Goal: Check status: Check status

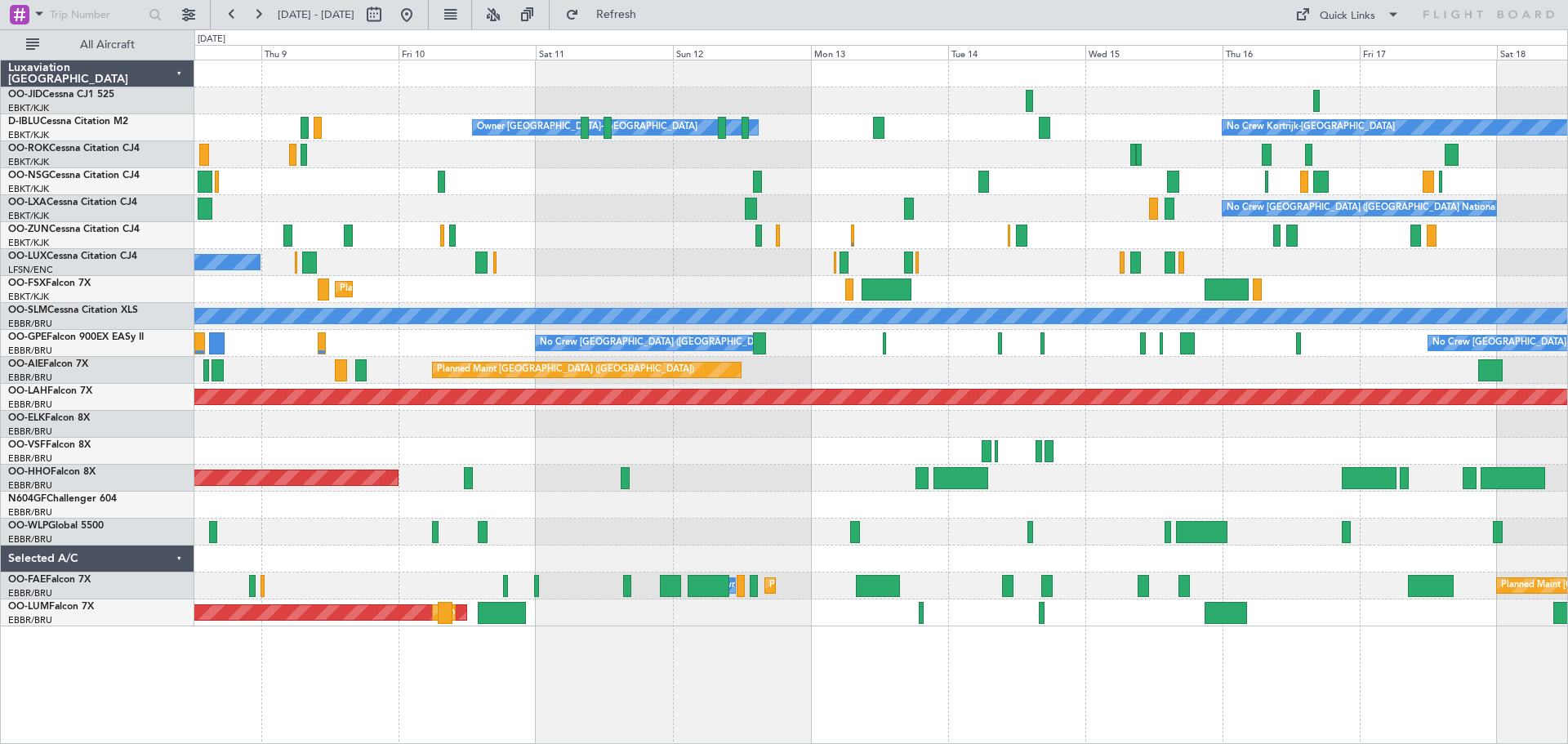
click at [655, 212] on div "No Crew Brussels (Brussels National) Planned Maint Kortrijk-Wevelgem" at bounding box center [881, 209] width 1373 height 27
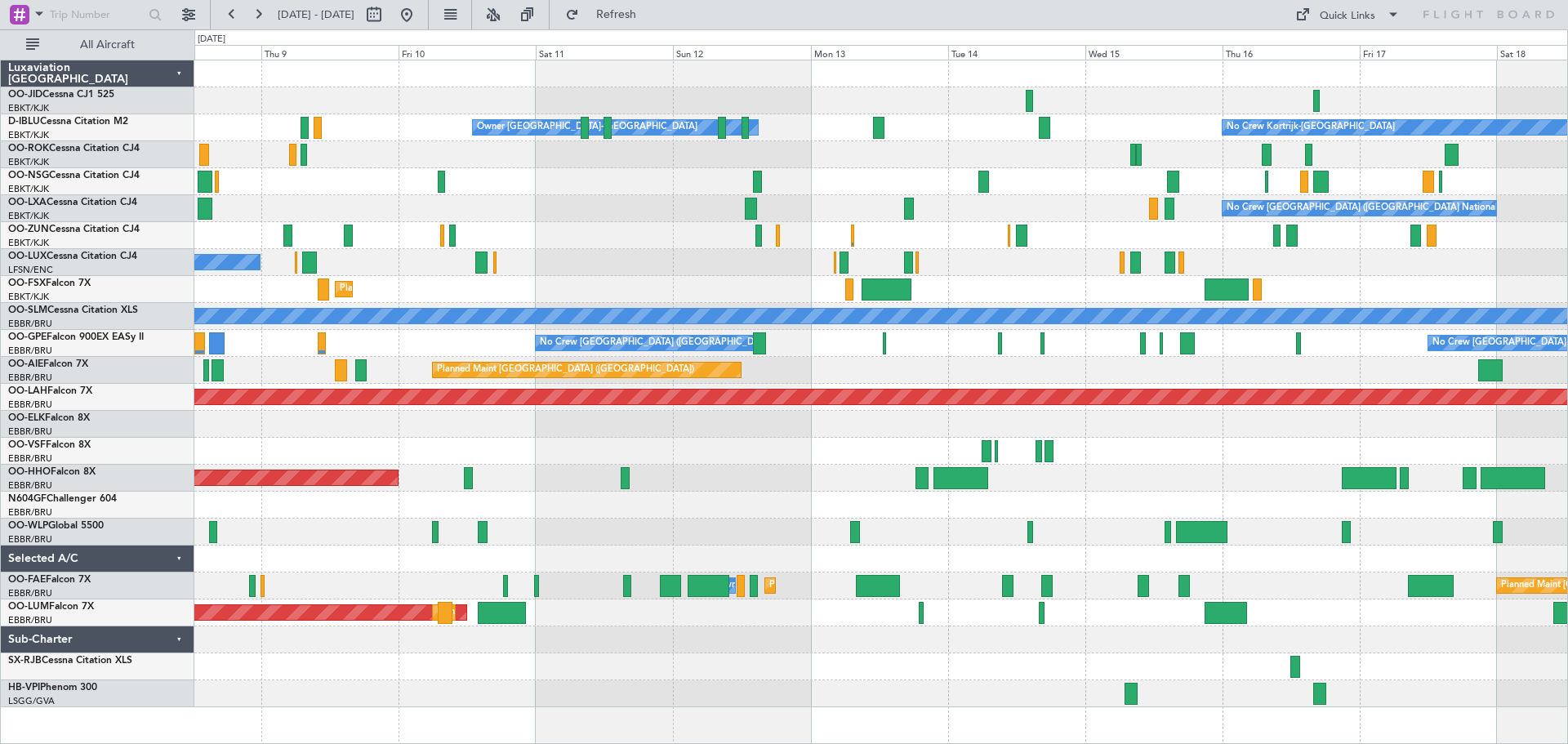
click at [810, 264] on div "Owner Kortrijk-Wevelgem No Crew Kortrijk-Wevelgem No Crew Brussels (Brussels Na…" at bounding box center [881, 383] width 1373 height 647
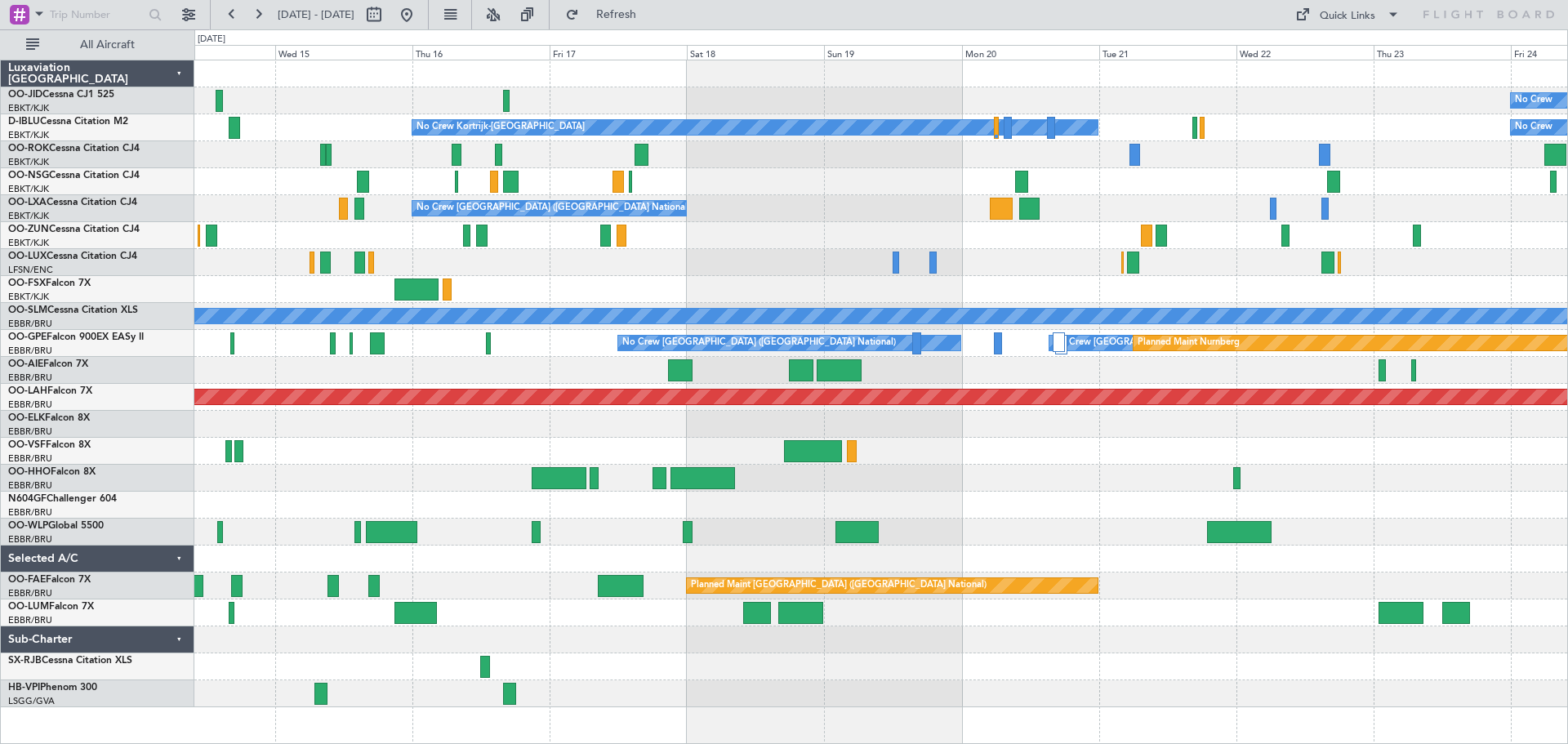
click at [854, 221] on div "No Crew [GEOGRAPHIC_DATA] ([GEOGRAPHIC_DATA] National)" at bounding box center [881, 209] width 1373 height 27
click at [1240, 222] on div "No Crew No Crew Kortrijk-Wevelgem No Crew Owner Kortrijk-Wevelgem No Crew Bruss…" at bounding box center [881, 383] width 1373 height 647
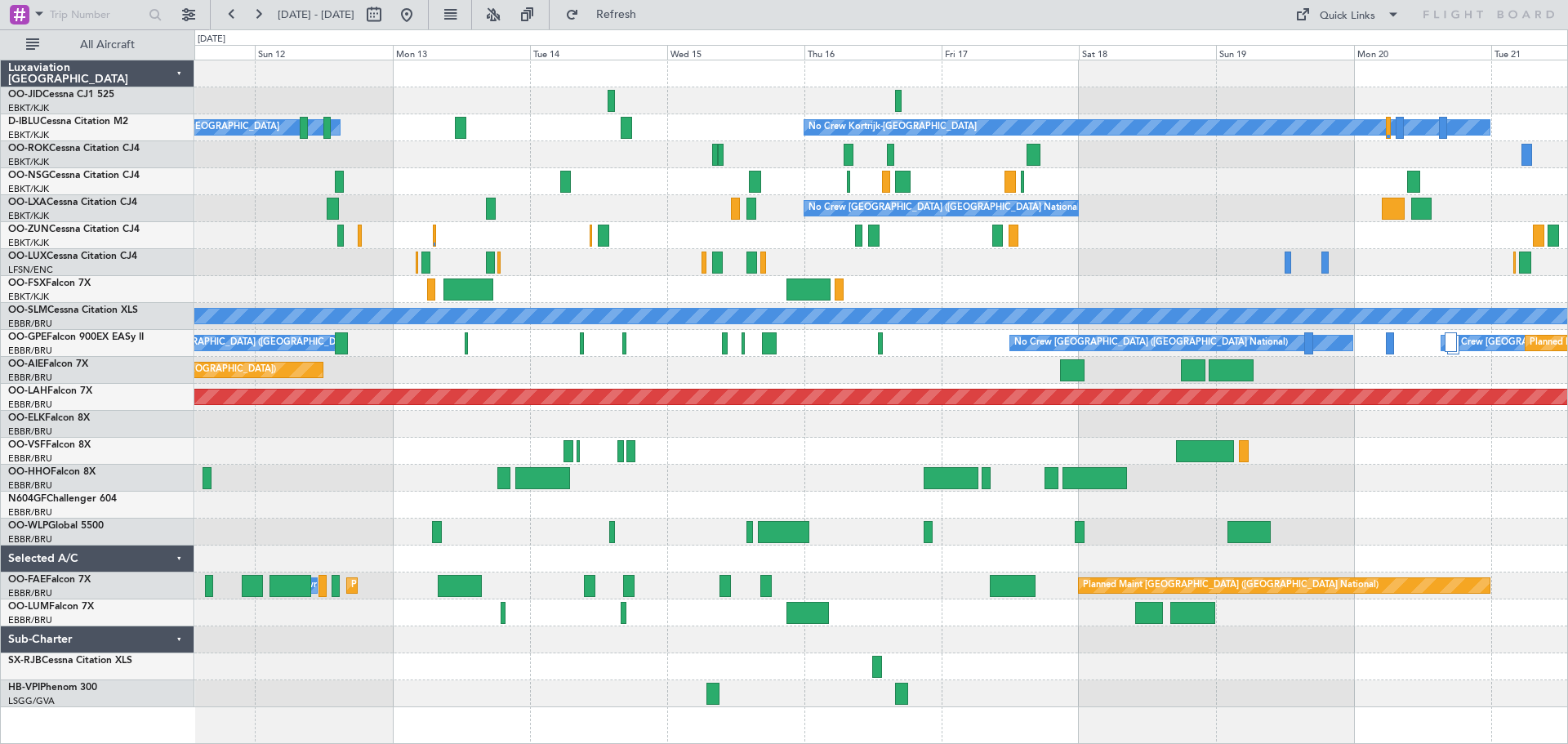
click at [1335, 246] on div "No Crew No Crew Kortrijk-Wevelgem Owner Kortrijk-Wevelgem No Crew No Crew Bruss…" at bounding box center [881, 383] width 1373 height 647
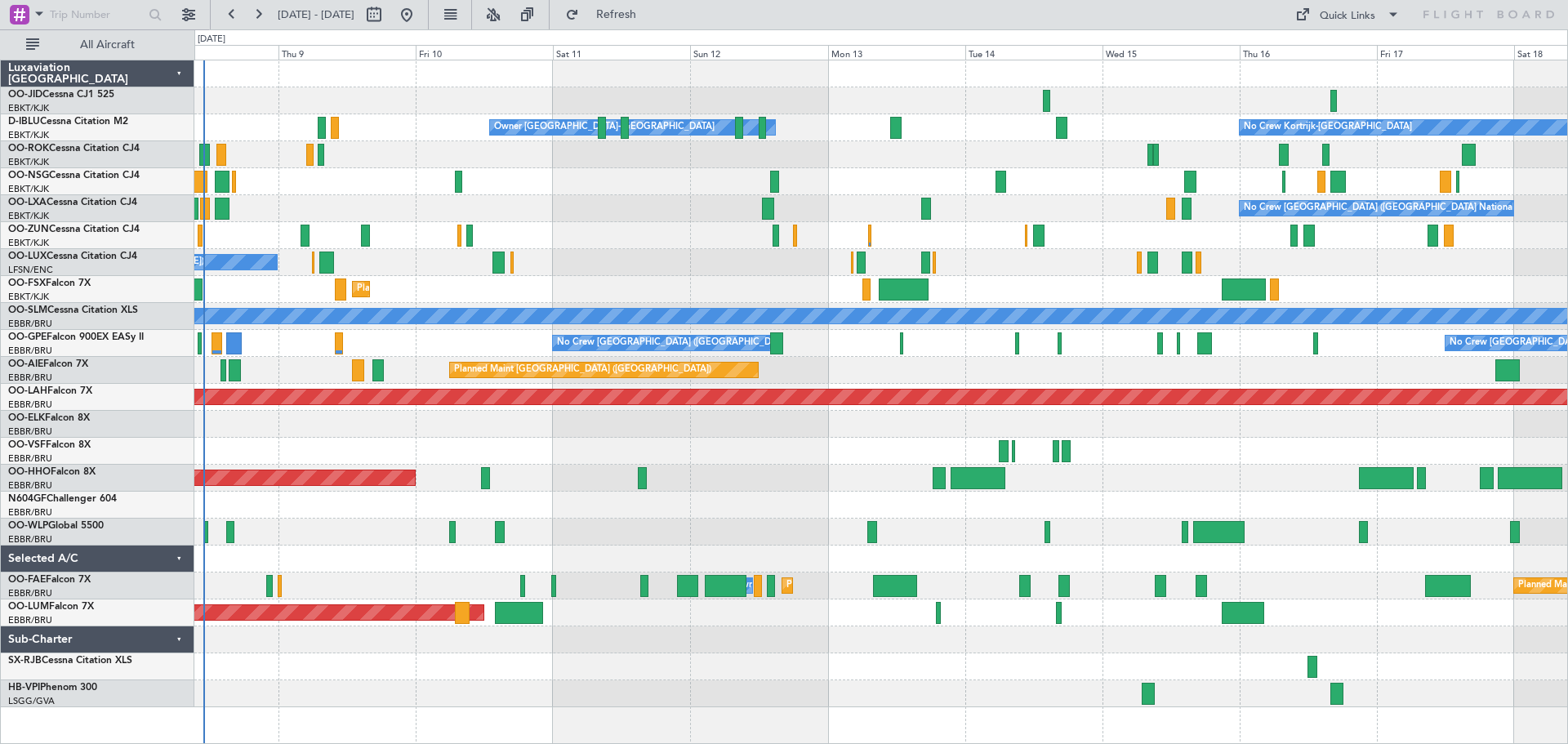
click at [1106, 264] on div "No Crew Nancy (Essey) No Crew Nancy (Essey)" at bounding box center [881, 262] width 1373 height 27
